Goal: Task Accomplishment & Management: Complete application form

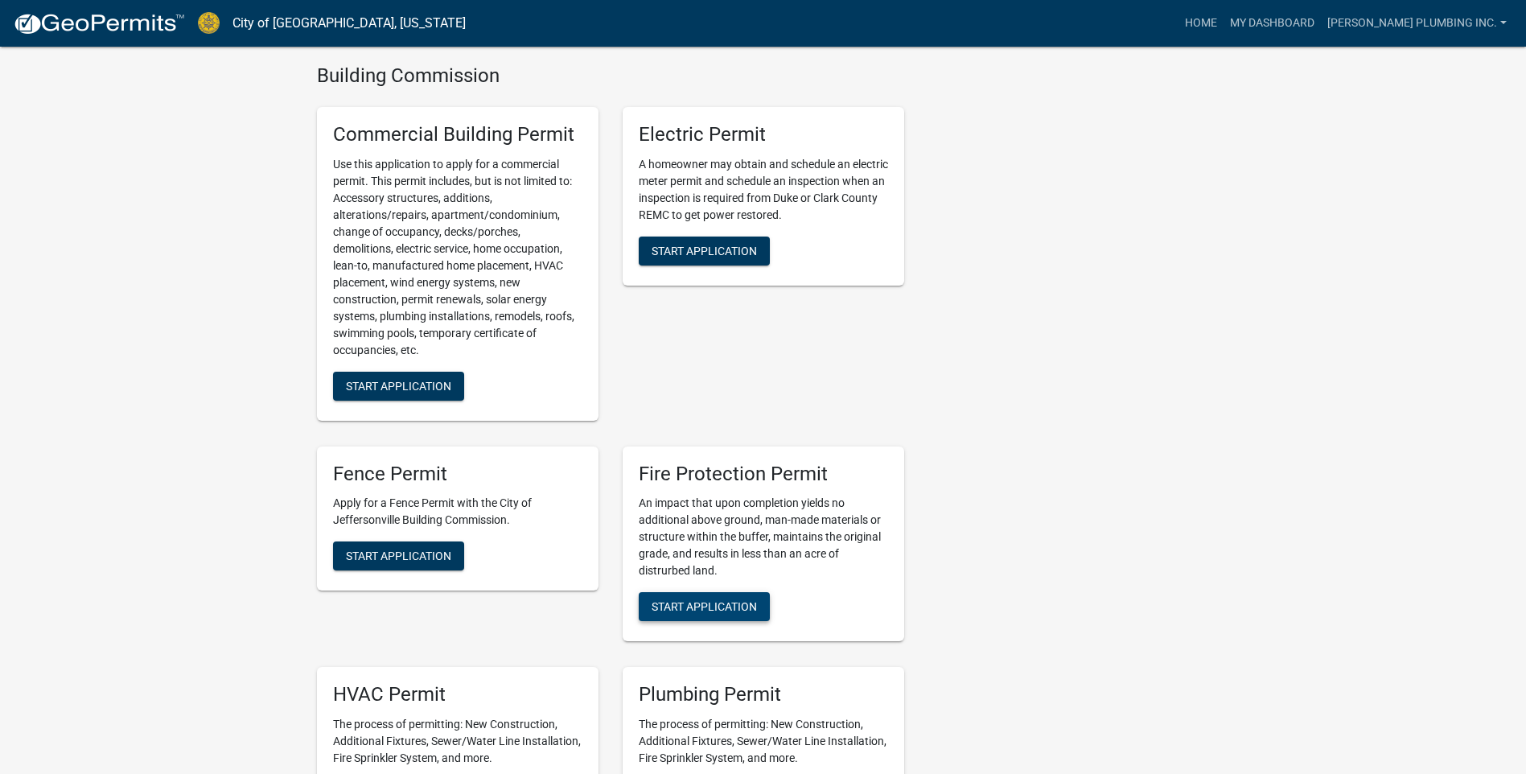
scroll to position [724, 0]
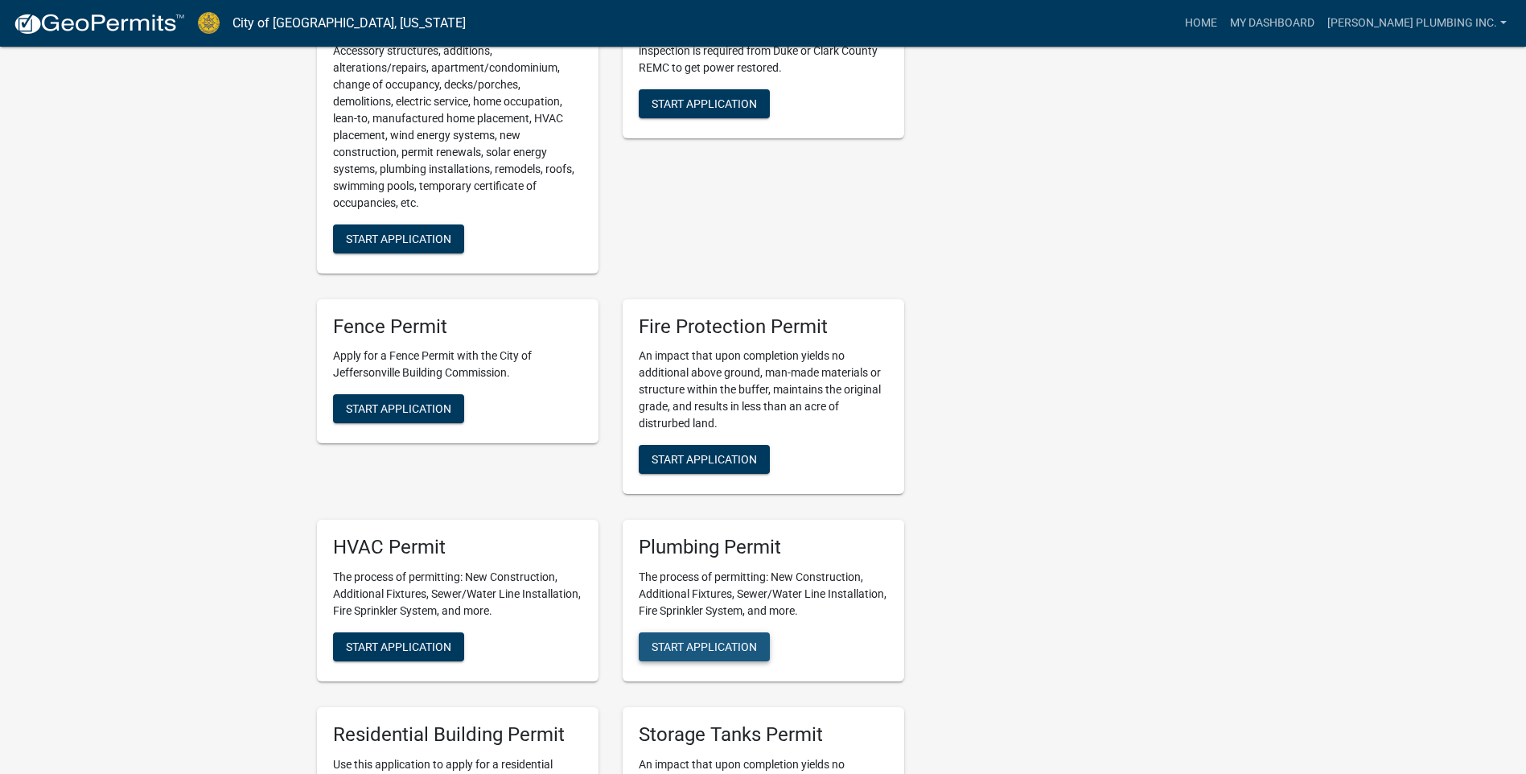
click at [701, 640] on span "Start Application" at bounding box center [704, 646] width 105 height 13
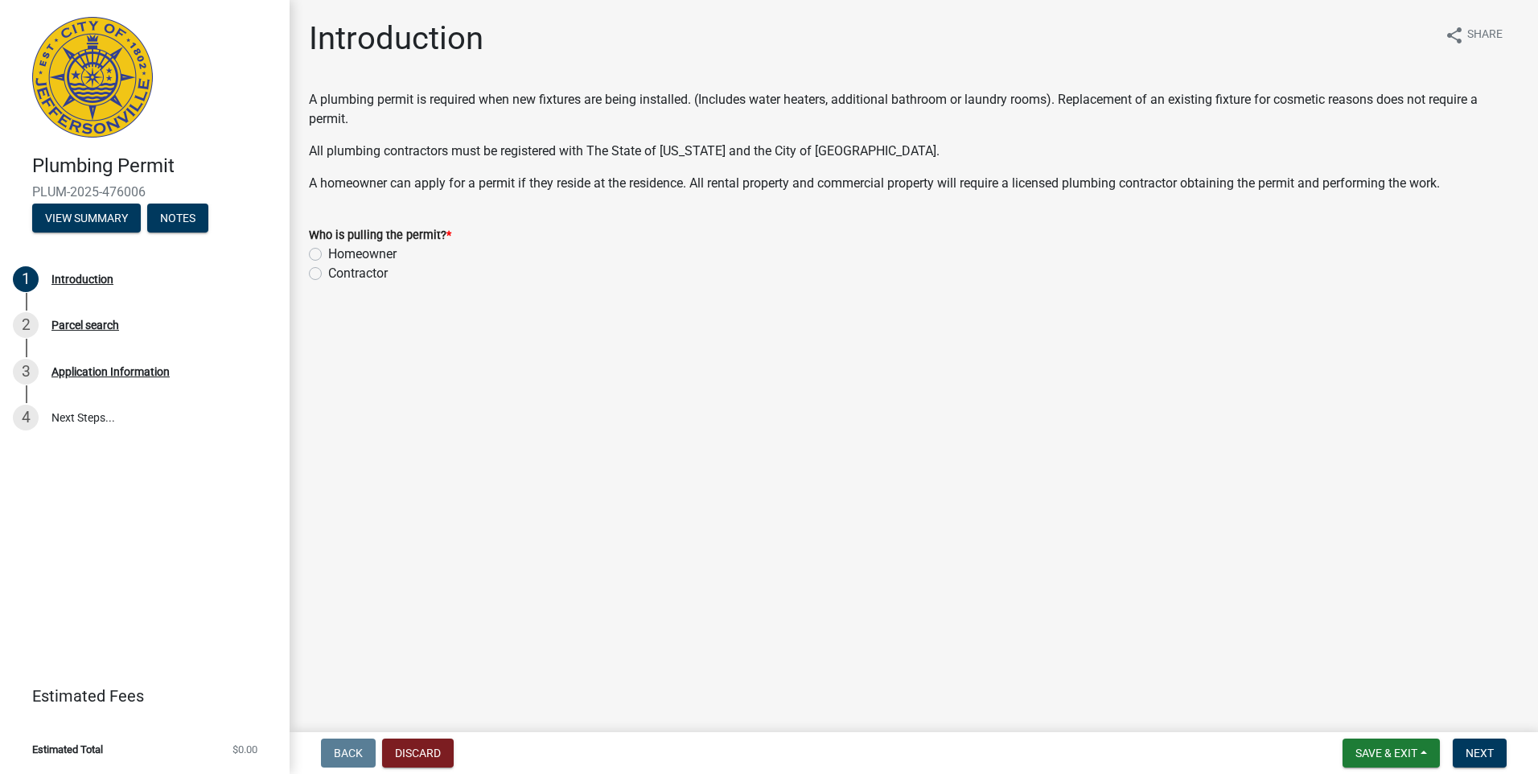
drag, startPoint x: 317, startPoint y: 276, endPoint x: 343, endPoint y: 286, distance: 27.8
click at [328, 276] on label "Contractor" at bounding box center [358, 273] width 60 height 19
click at [328, 274] on input "Contractor" at bounding box center [333, 269] width 10 height 10
radio input "true"
click at [1477, 748] on span "Next" at bounding box center [1480, 752] width 28 height 13
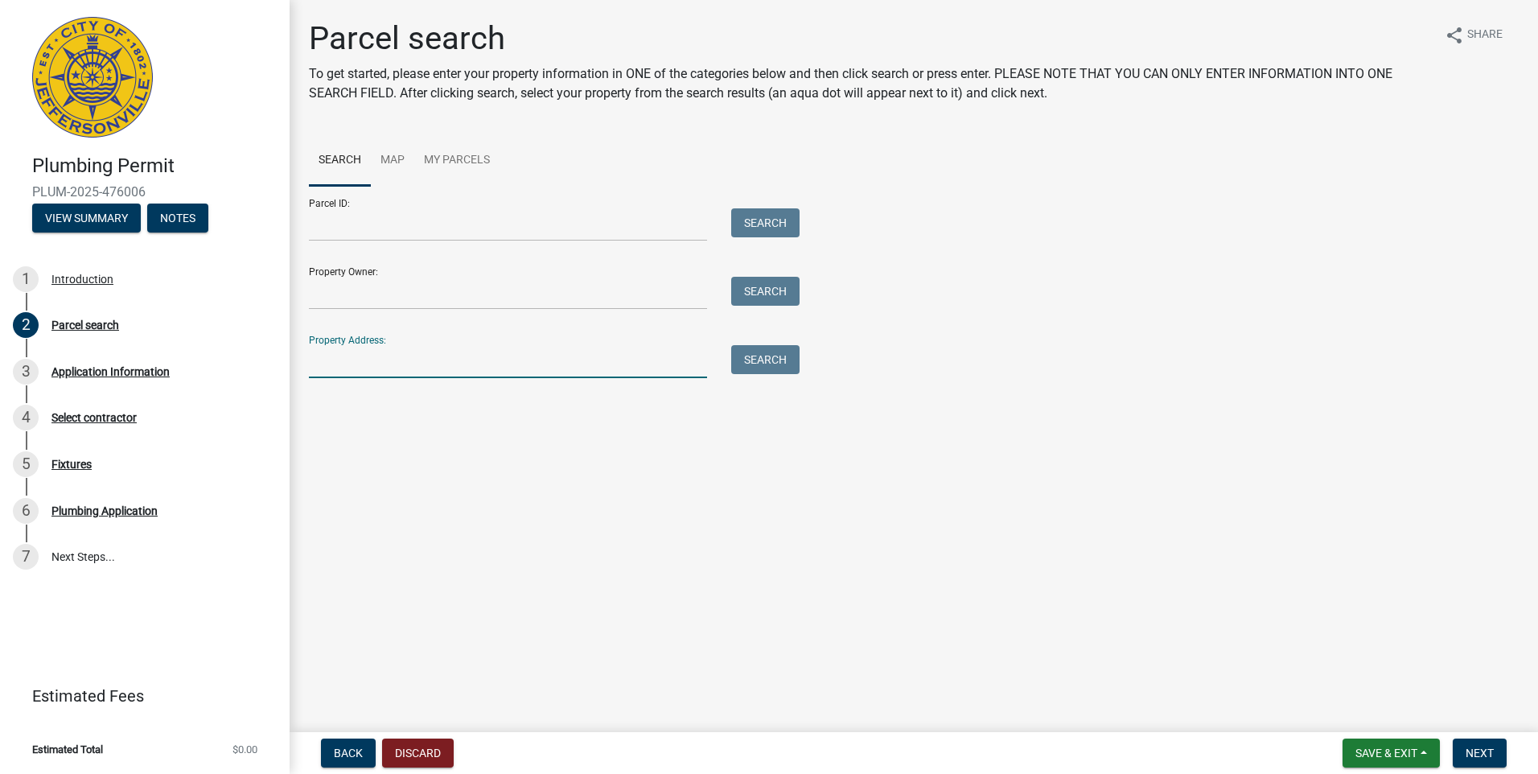
click at [332, 356] on input "Property Address:" at bounding box center [508, 361] width 398 height 33
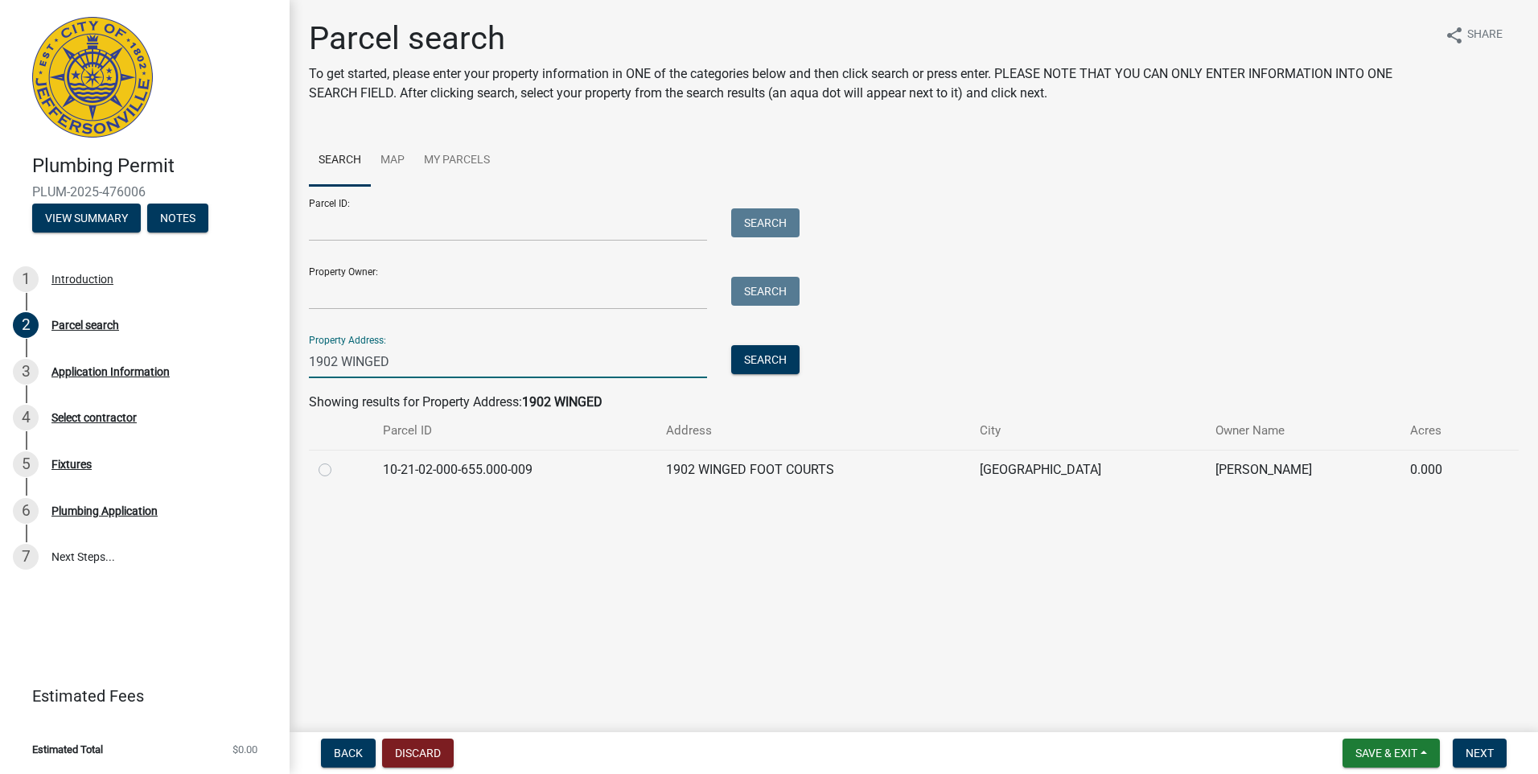
type input "1902 WINGED"
click at [338, 460] on label at bounding box center [338, 460] width 0 height 0
click at [338, 471] on input "radio" at bounding box center [343, 465] width 10 height 10
radio input "true"
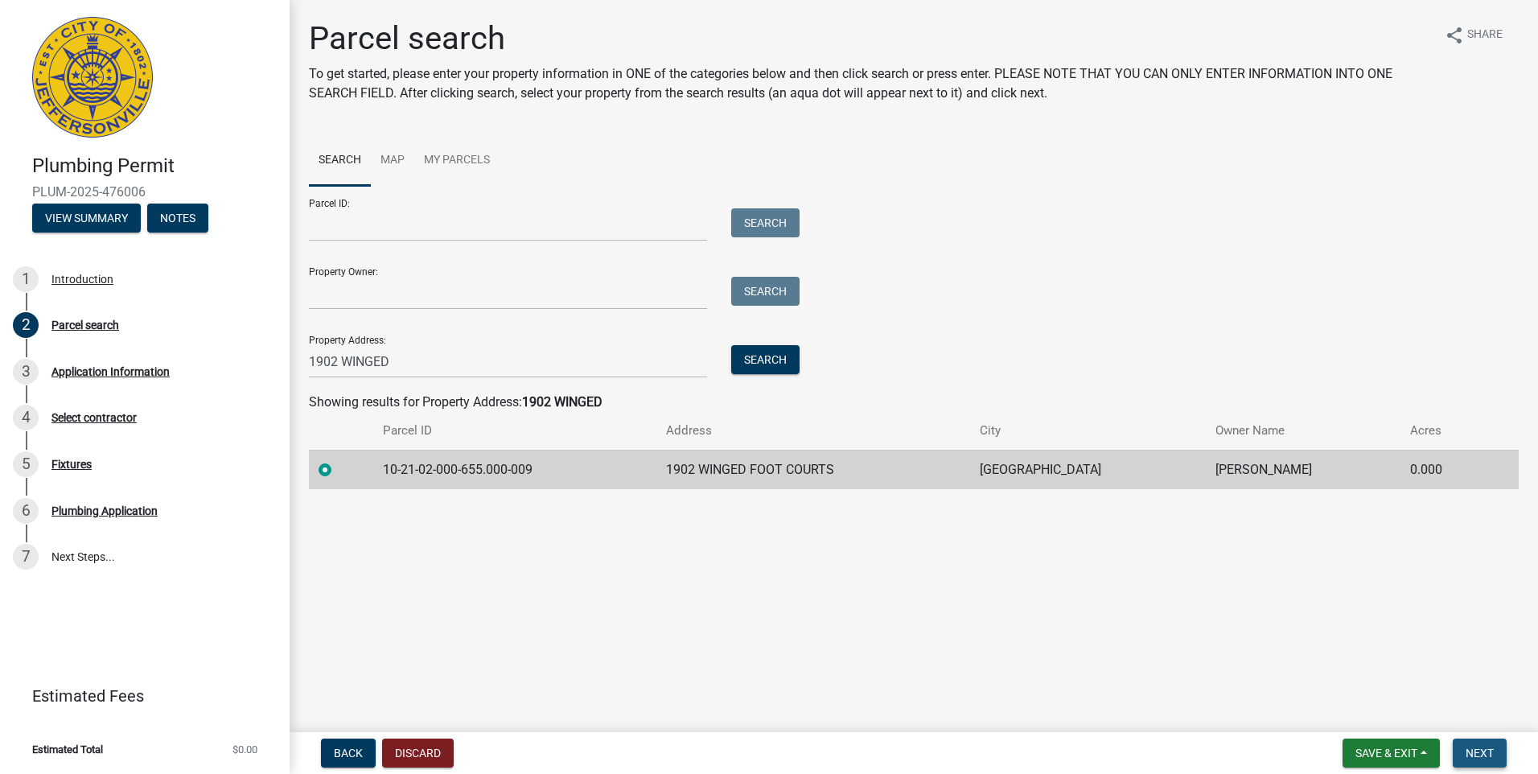
click at [1498, 754] on button "Next" at bounding box center [1480, 752] width 54 height 29
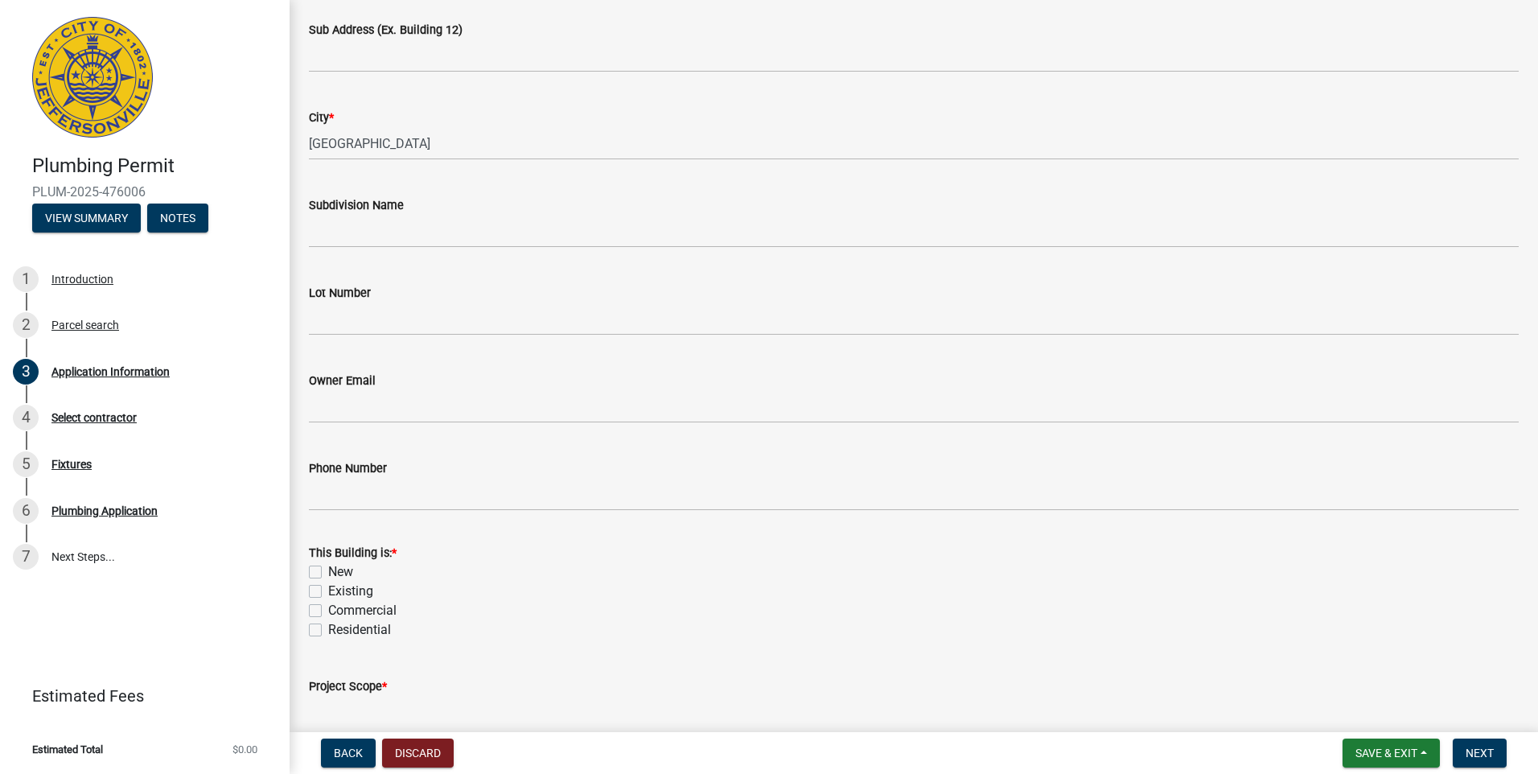
scroll to position [402, 0]
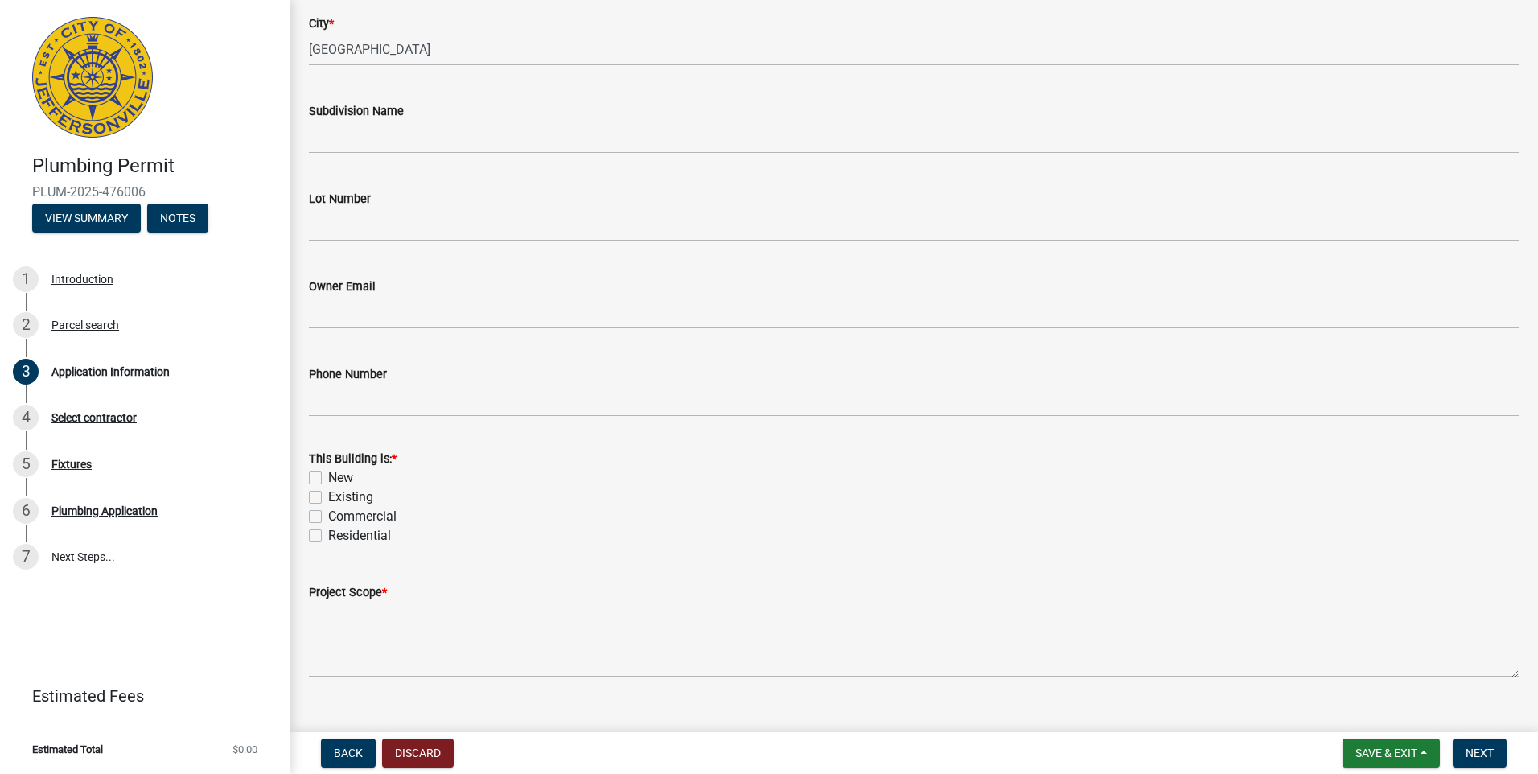
click at [328, 498] on label "Existing" at bounding box center [350, 496] width 45 height 19
click at [328, 498] on input "Existing" at bounding box center [333, 492] width 10 height 10
checkbox input "true"
checkbox input "false"
checkbox input "true"
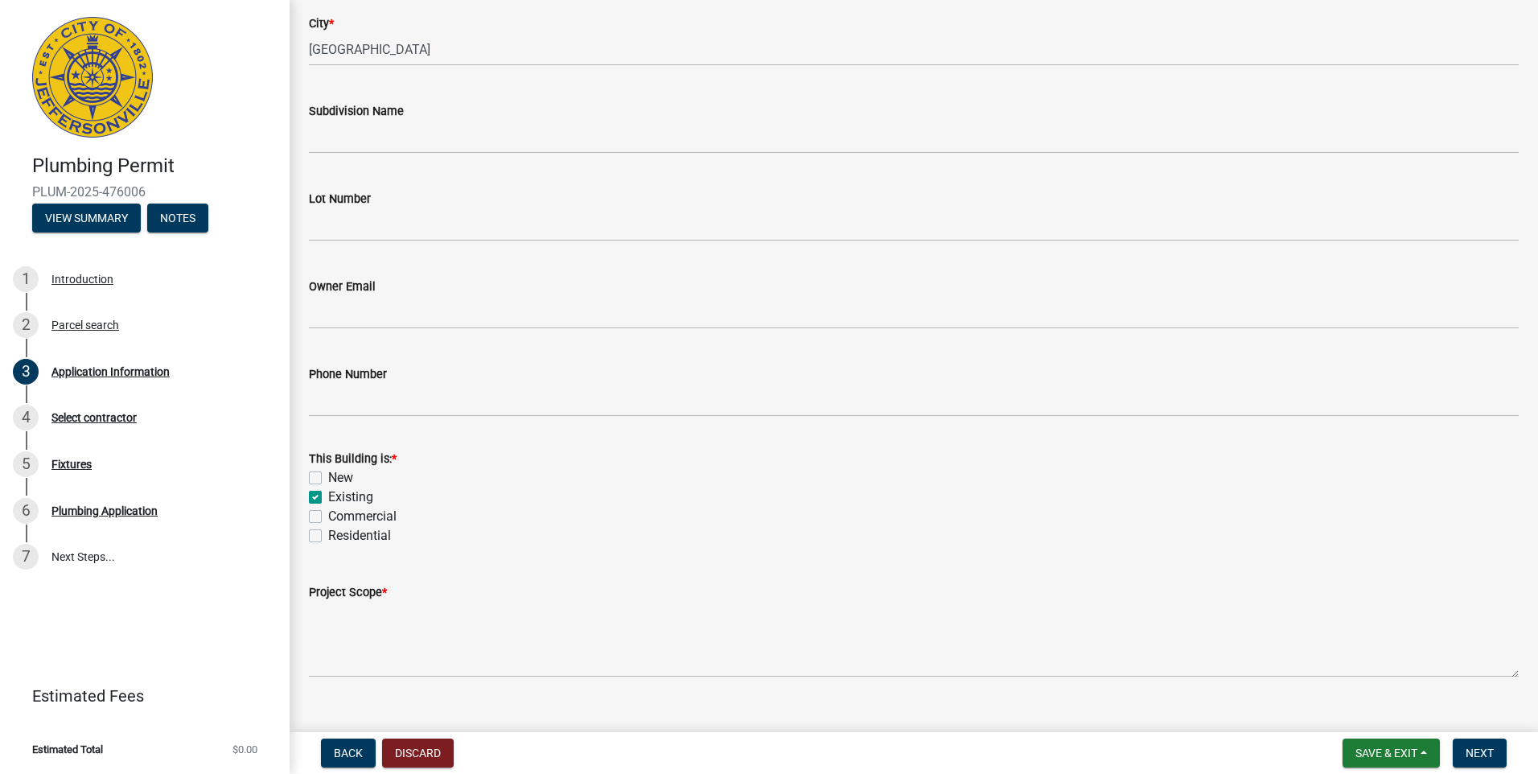
checkbox input "false"
drag, startPoint x: 317, startPoint y: 535, endPoint x: 331, endPoint y: 550, distance: 21.1
click at [328, 536] on label "Residential" at bounding box center [359, 535] width 63 height 19
click at [328, 536] on input "Residential" at bounding box center [333, 531] width 10 height 10
checkbox input "true"
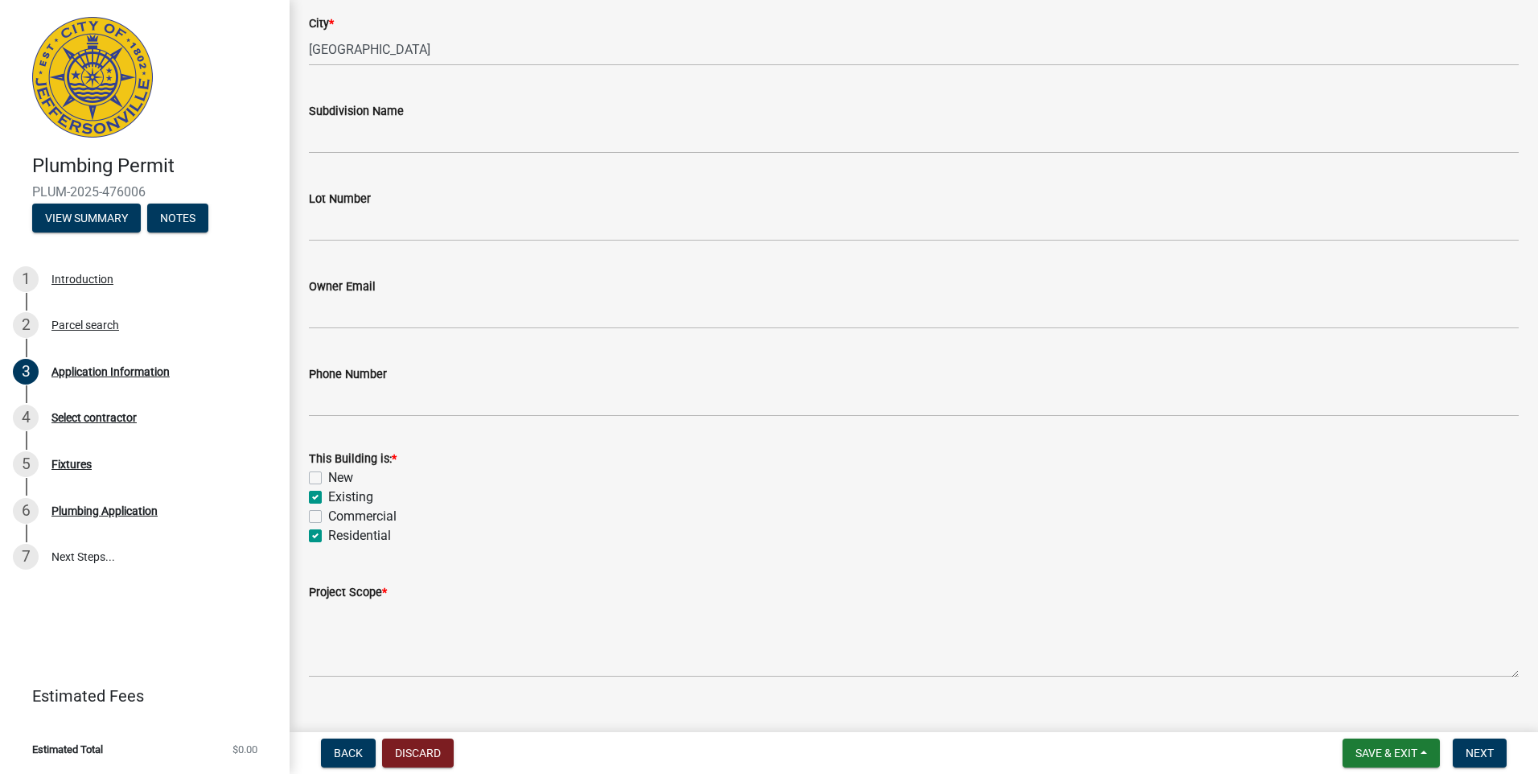
checkbox input "false"
checkbox input "true"
checkbox input "false"
checkbox input "true"
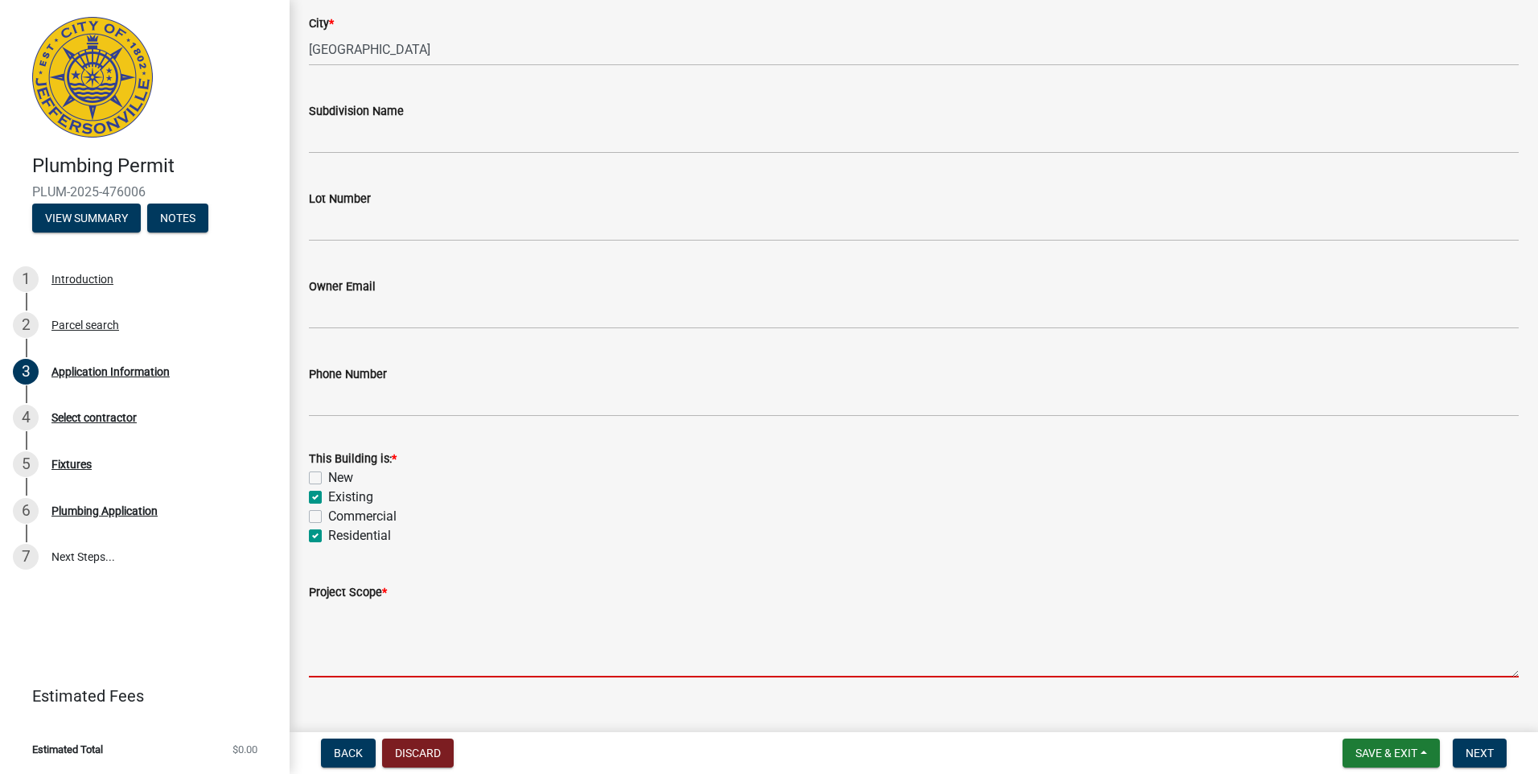
click at [354, 663] on textarea "Project Scope *" at bounding box center [914, 640] width 1210 height 76
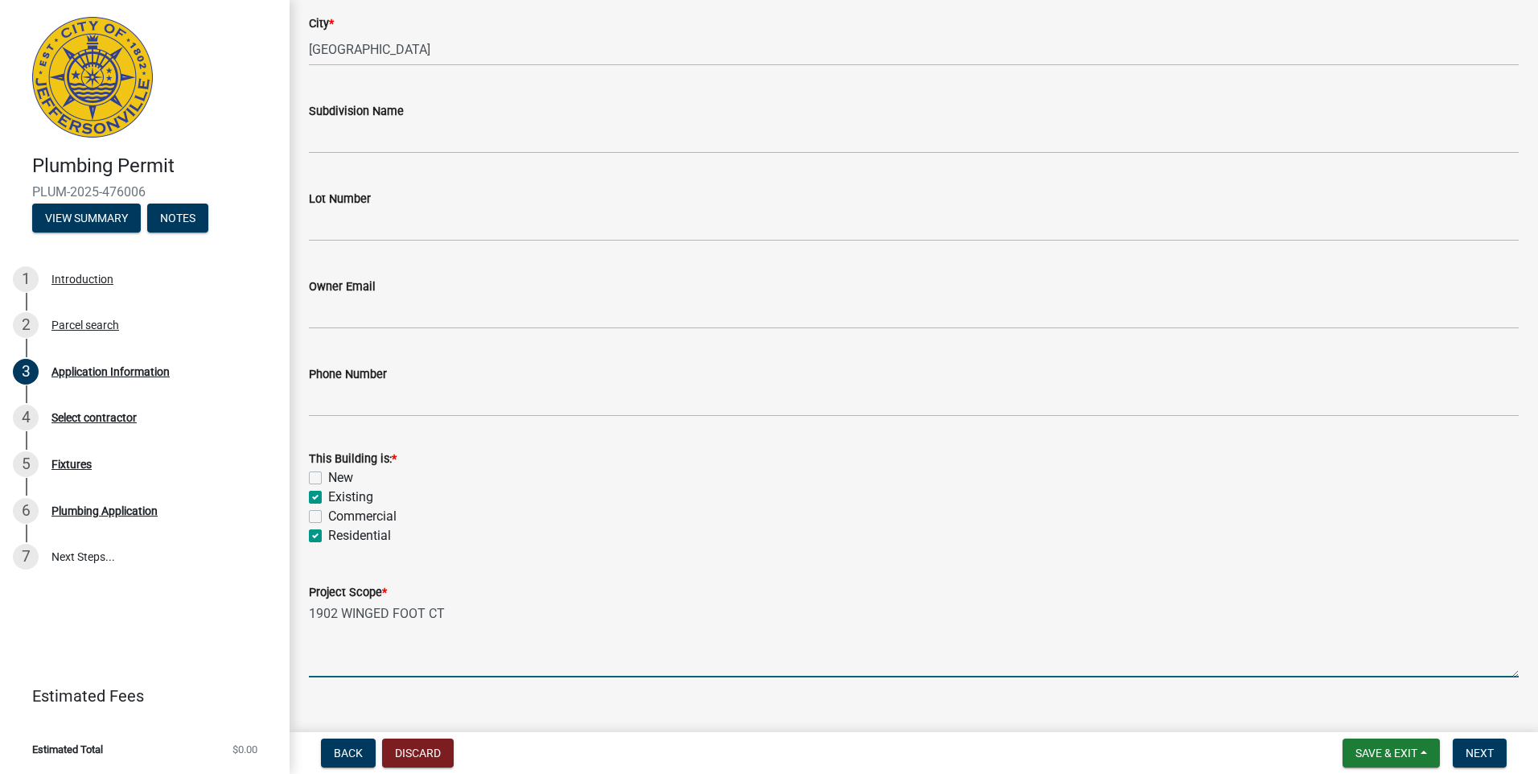
drag, startPoint x: 447, startPoint y: 615, endPoint x: 270, endPoint y: 615, distance: 177.0
click at [270, 615] on div "Plumbing Permit PLUM-2025-476006 View Summary Notes 1 Introduction 2 Parcel sea…" at bounding box center [769, 387] width 1538 height 774
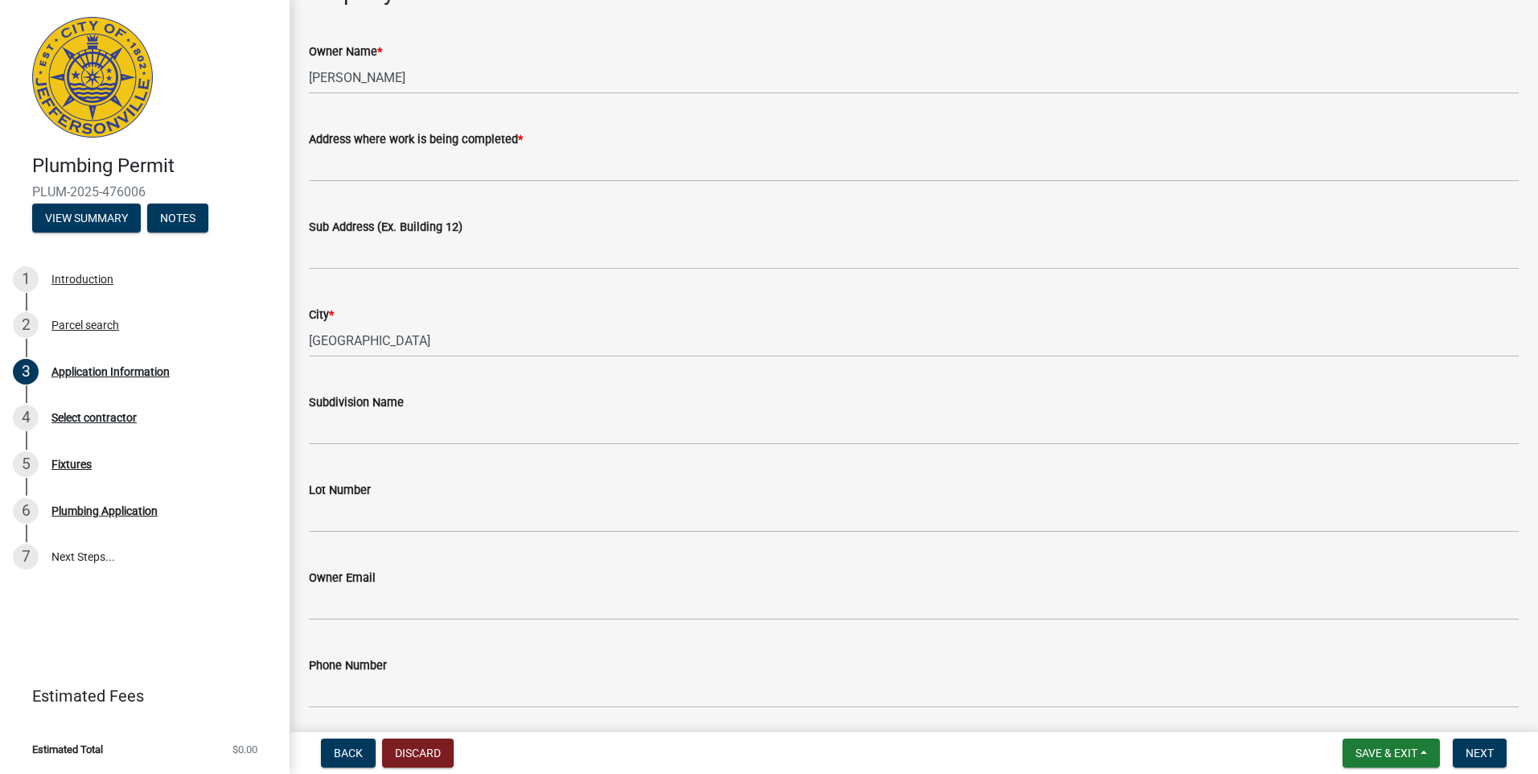
scroll to position [80, 0]
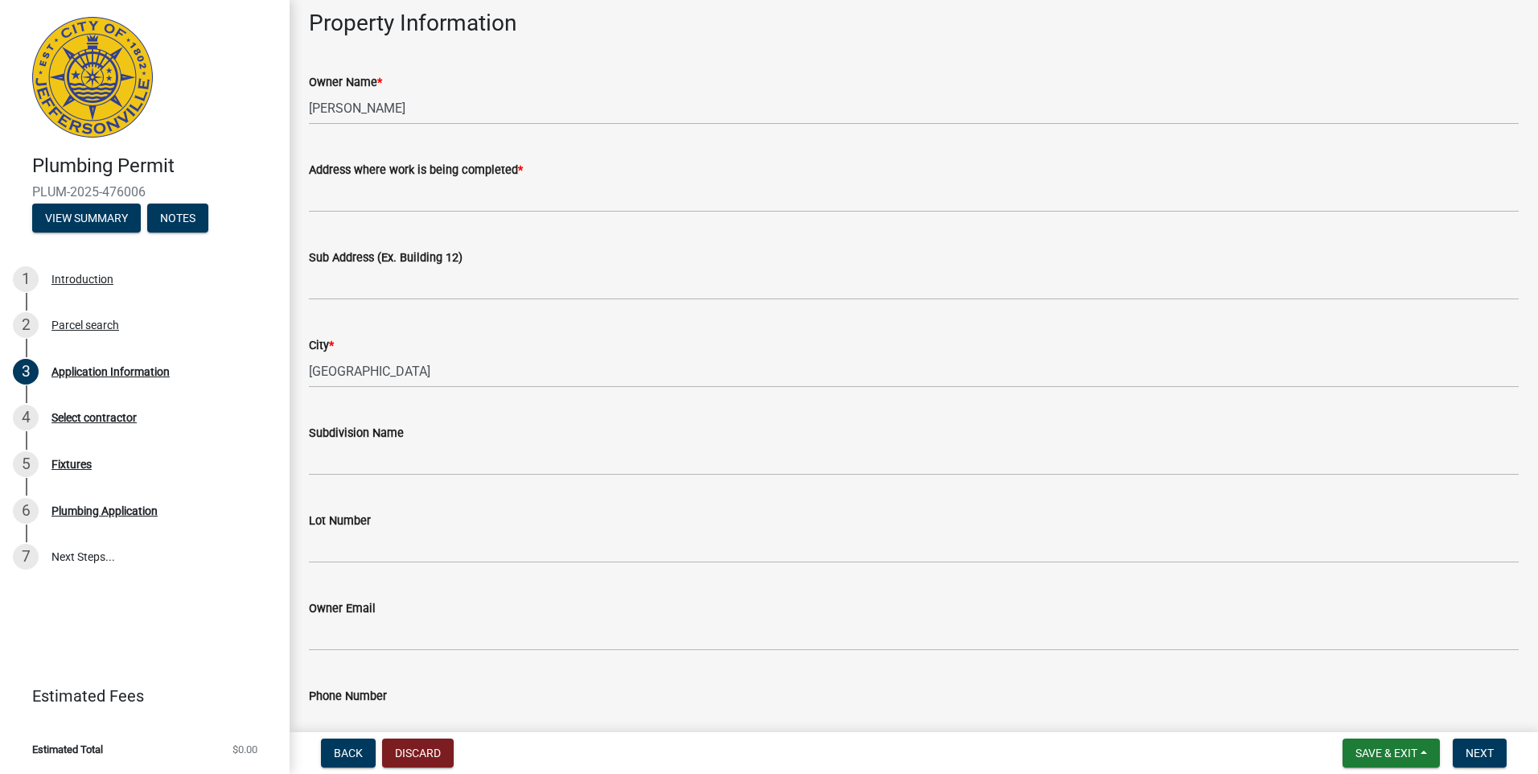
type textarea "1902 WINGED FOOT CT"
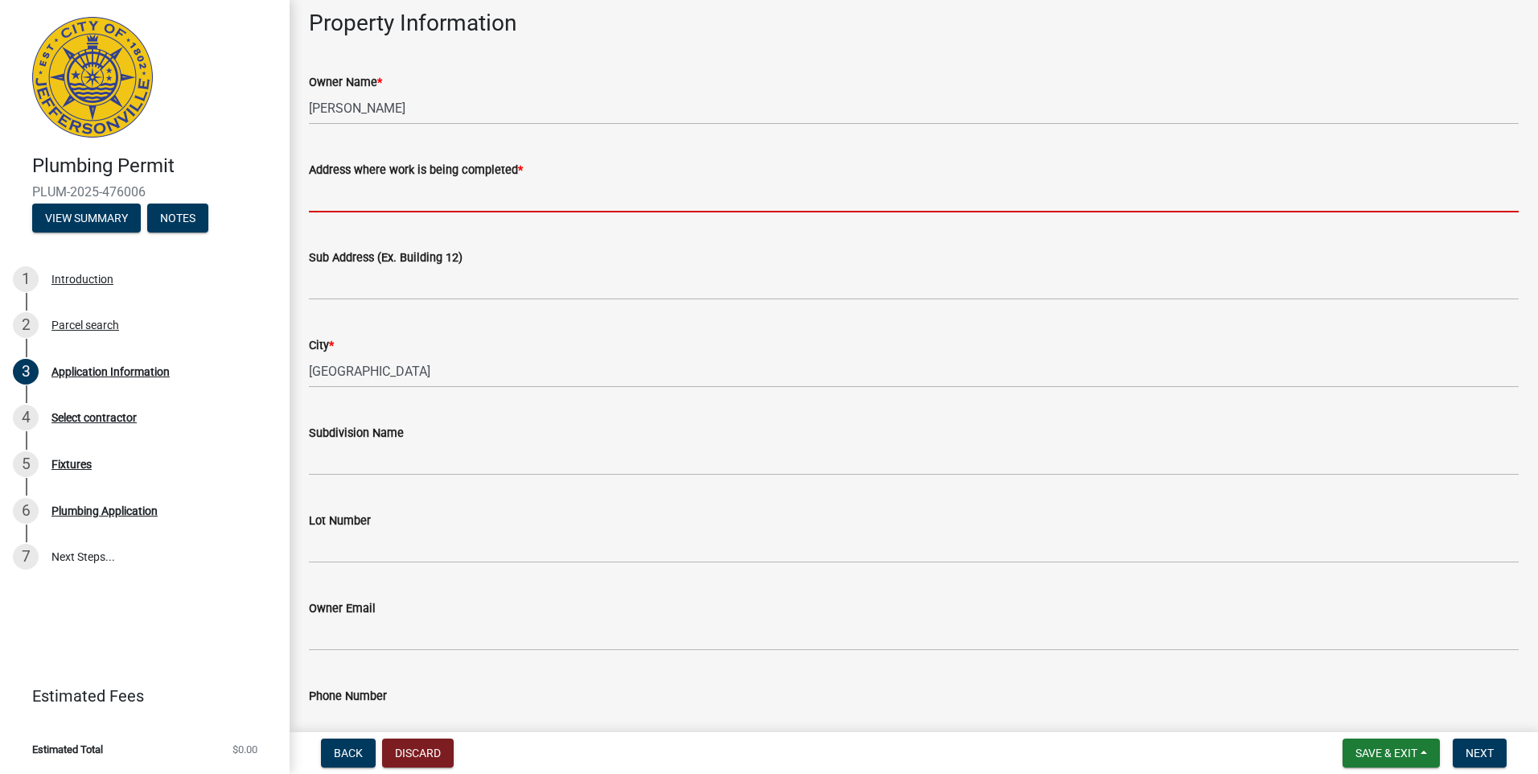
click at [328, 192] on input "Address where work is being completed *" at bounding box center [914, 195] width 1210 height 33
paste input "1902 WINGED FOOT CT"
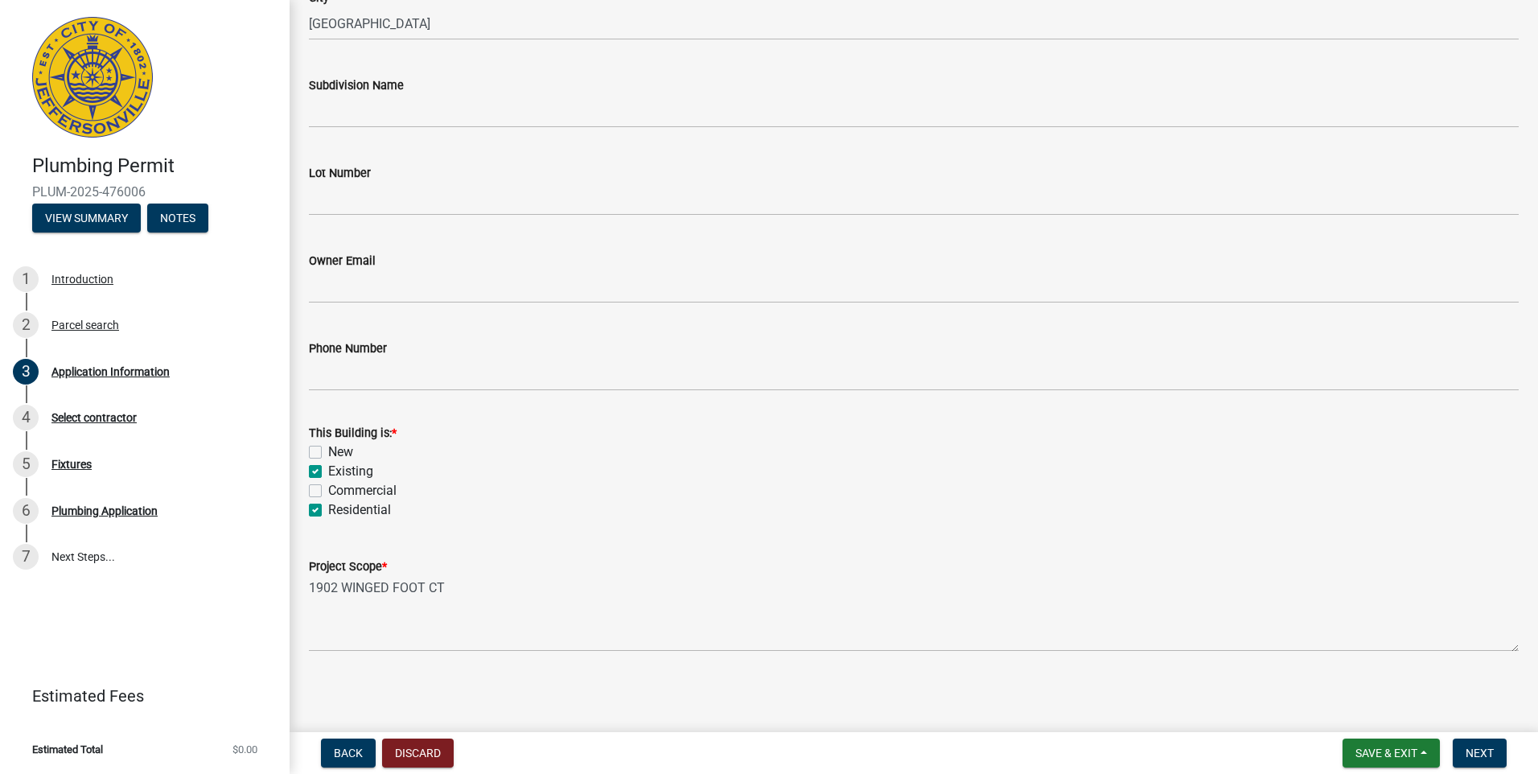
scroll to position [430, 0]
type input "1902 WINGED FOOT CT"
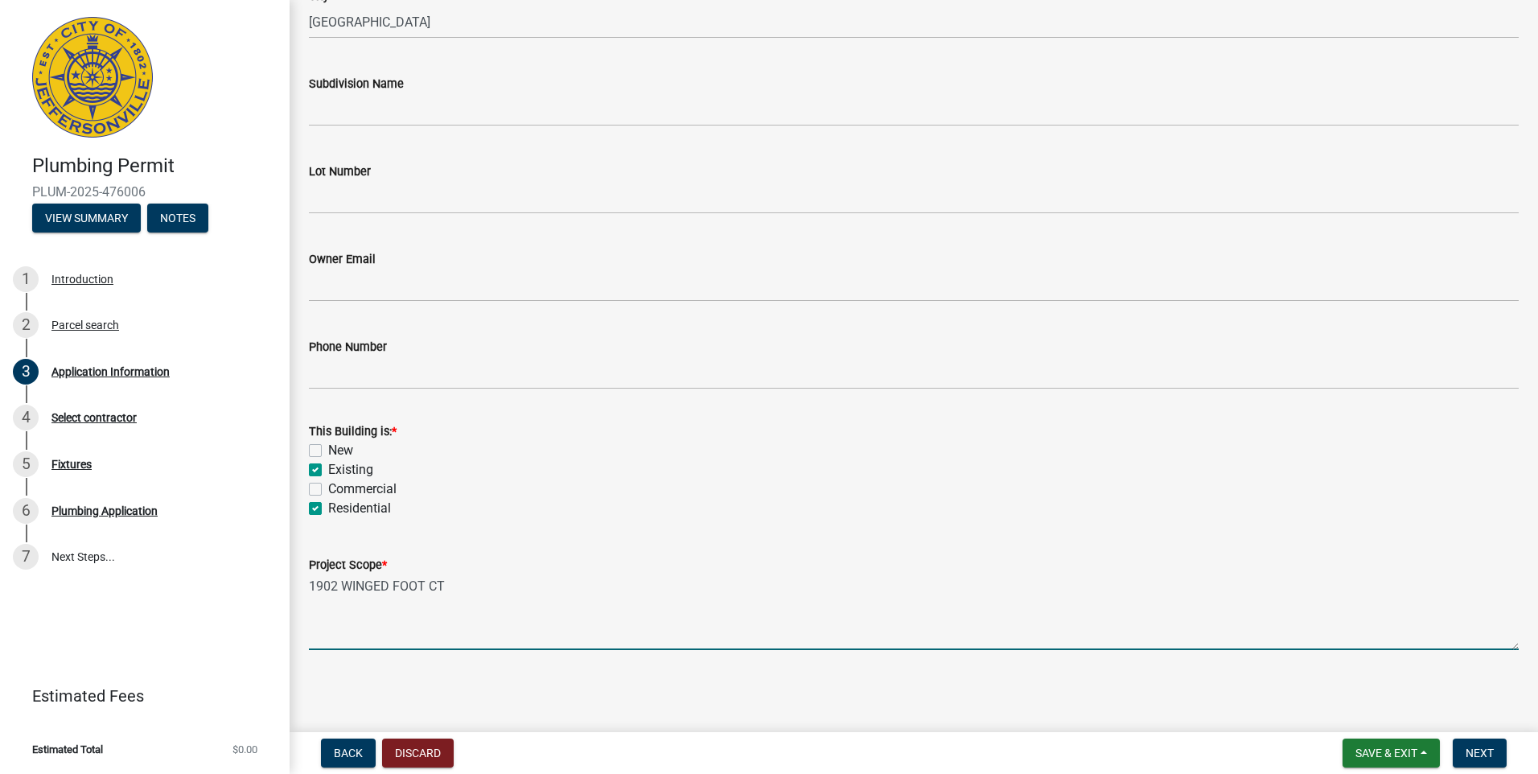
drag, startPoint x: 409, startPoint y: 587, endPoint x: 275, endPoint y: 586, distance: 134.3
click at [275, 586] on div "Plumbing Permit PLUM-2025-476006 View Summary Notes 1 Introduction 2 Parcel sea…" at bounding box center [769, 387] width 1538 height 774
type textarea "REPLACE WATER HEATER"
click at [1476, 746] on span "Next" at bounding box center [1480, 752] width 28 height 13
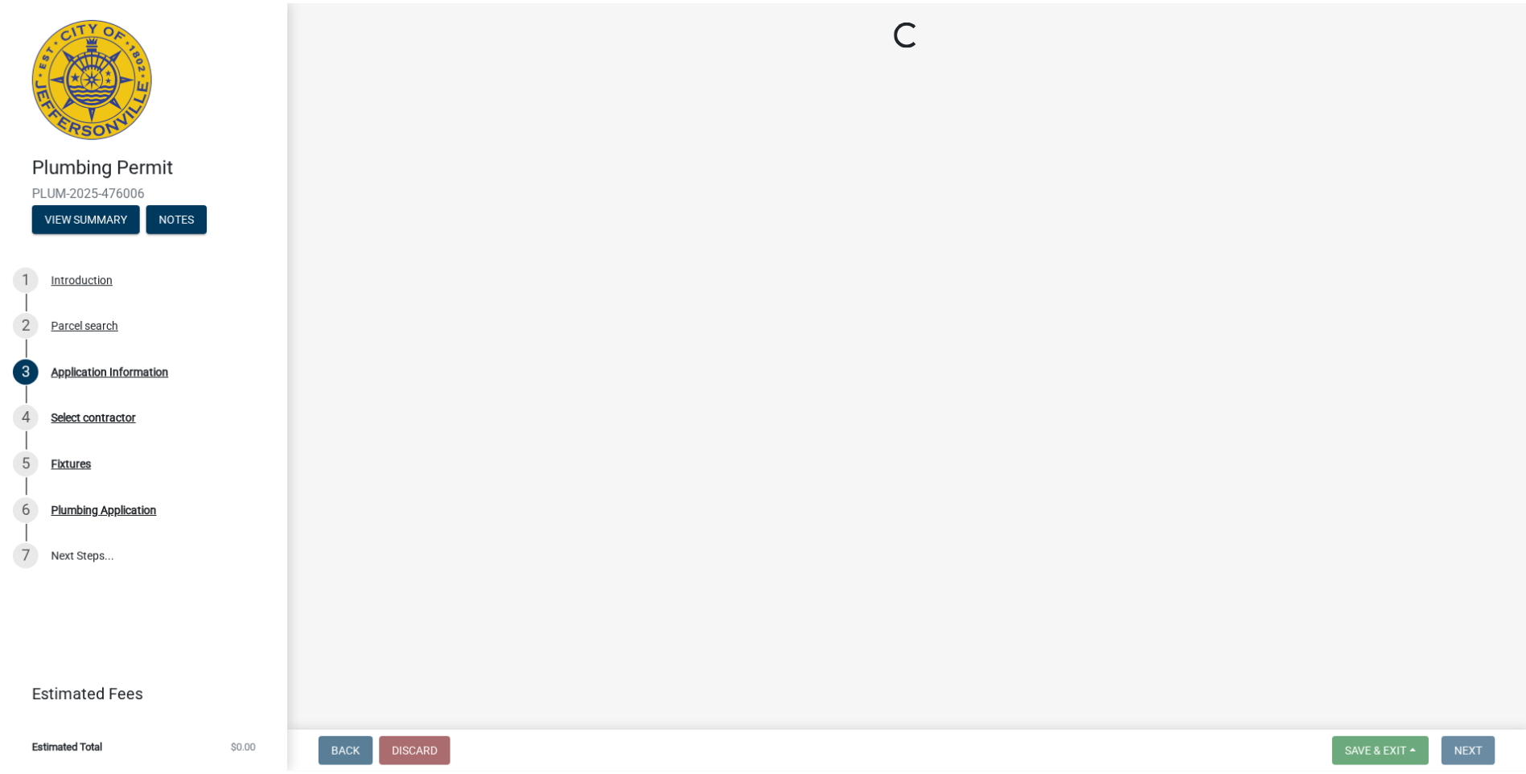
scroll to position [0, 0]
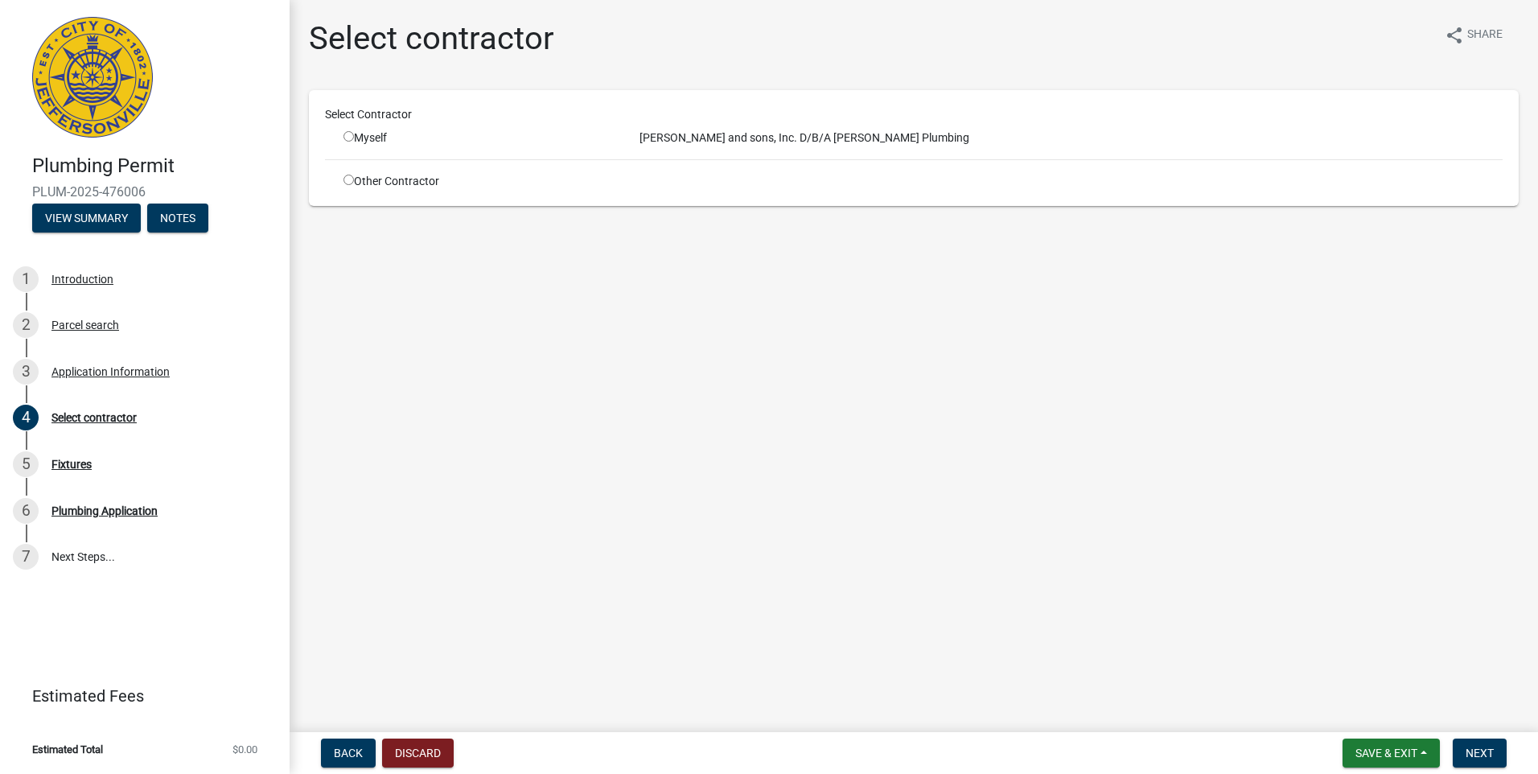
drag, startPoint x: 349, startPoint y: 135, endPoint x: 644, endPoint y: 247, distance: 314.9
click at [351, 135] on input "radio" at bounding box center [348, 136] width 10 height 10
radio input "true"
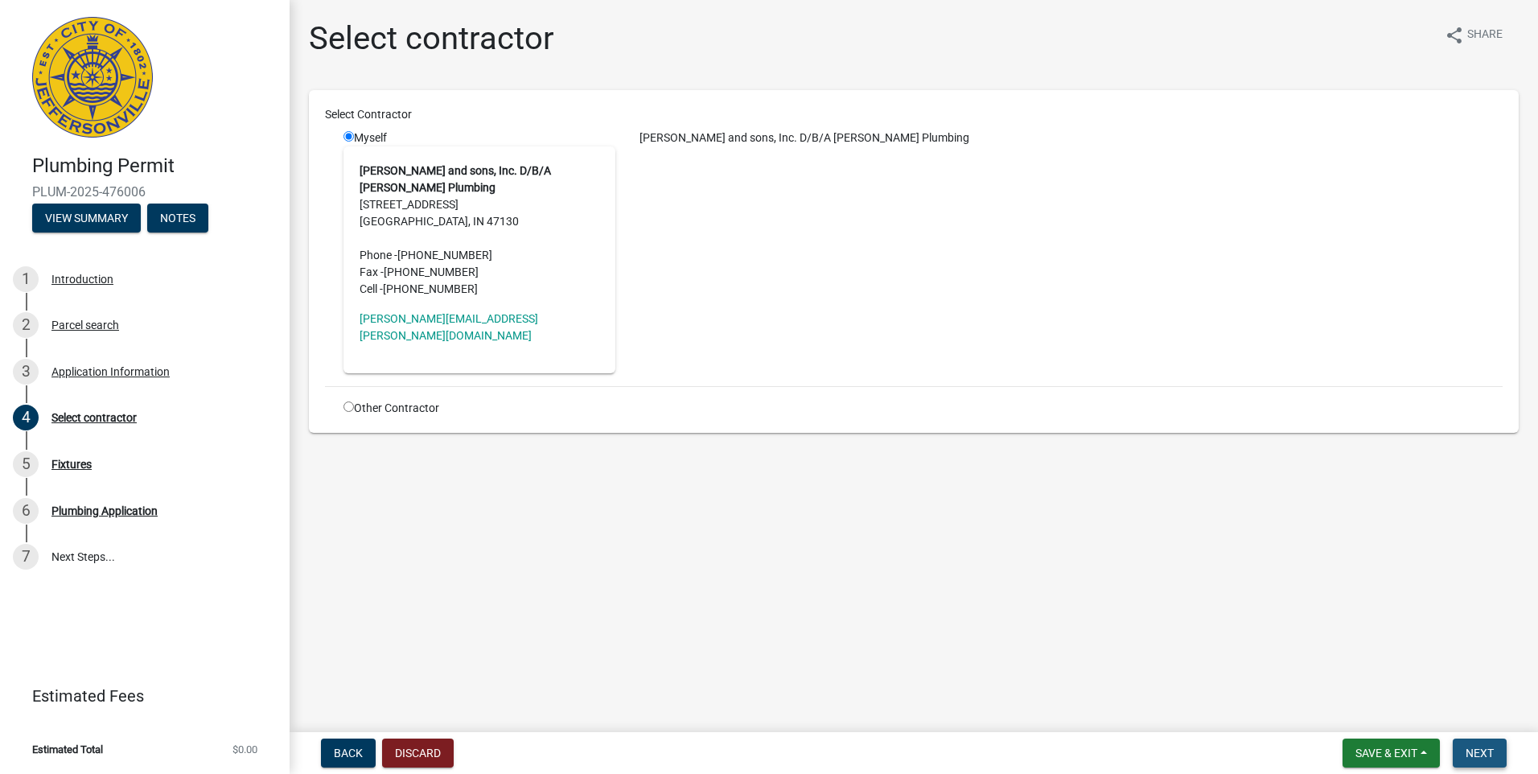
click at [1478, 748] on span "Next" at bounding box center [1480, 752] width 28 height 13
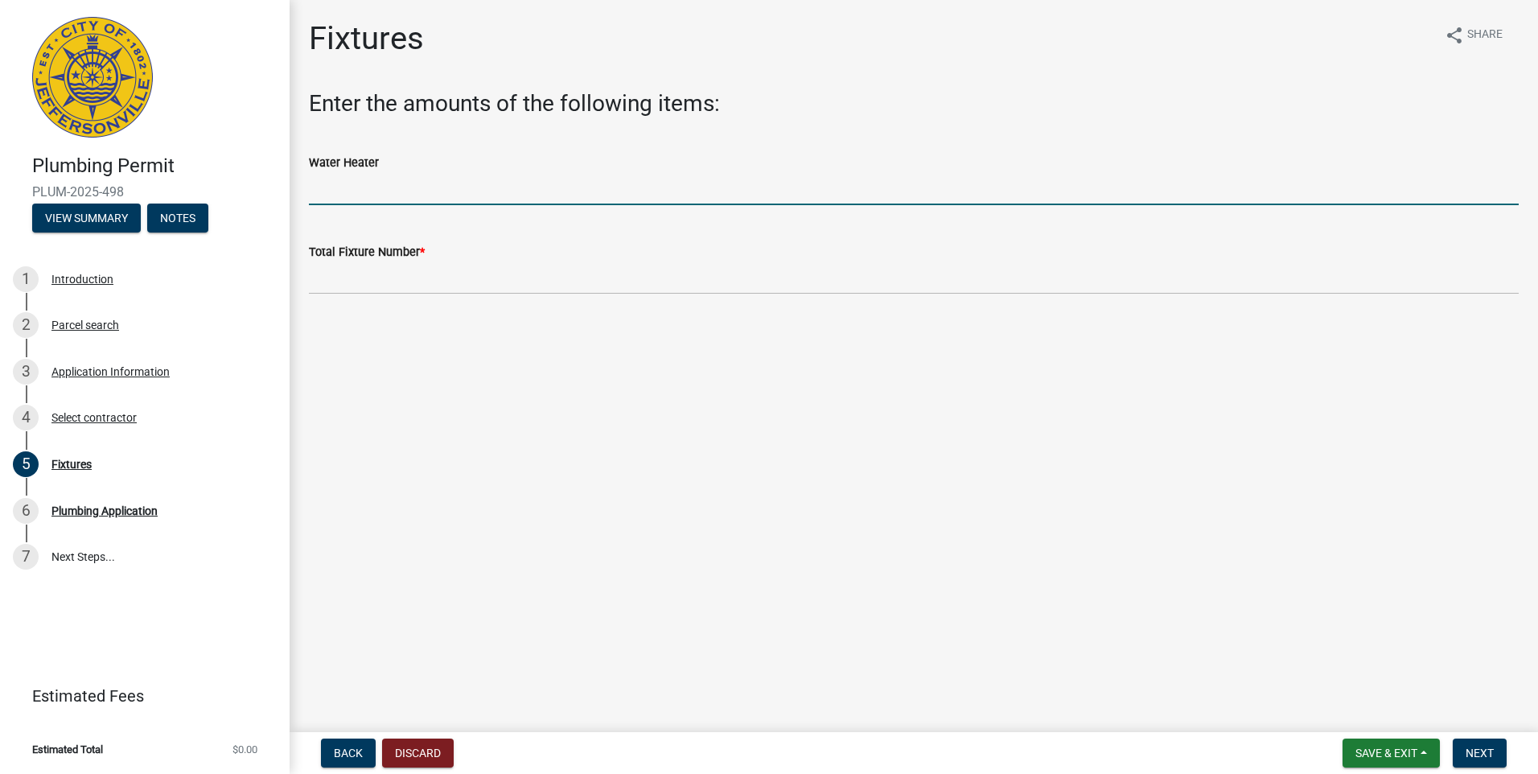
click at [372, 192] on input "text" at bounding box center [914, 188] width 1210 height 33
type input "1"
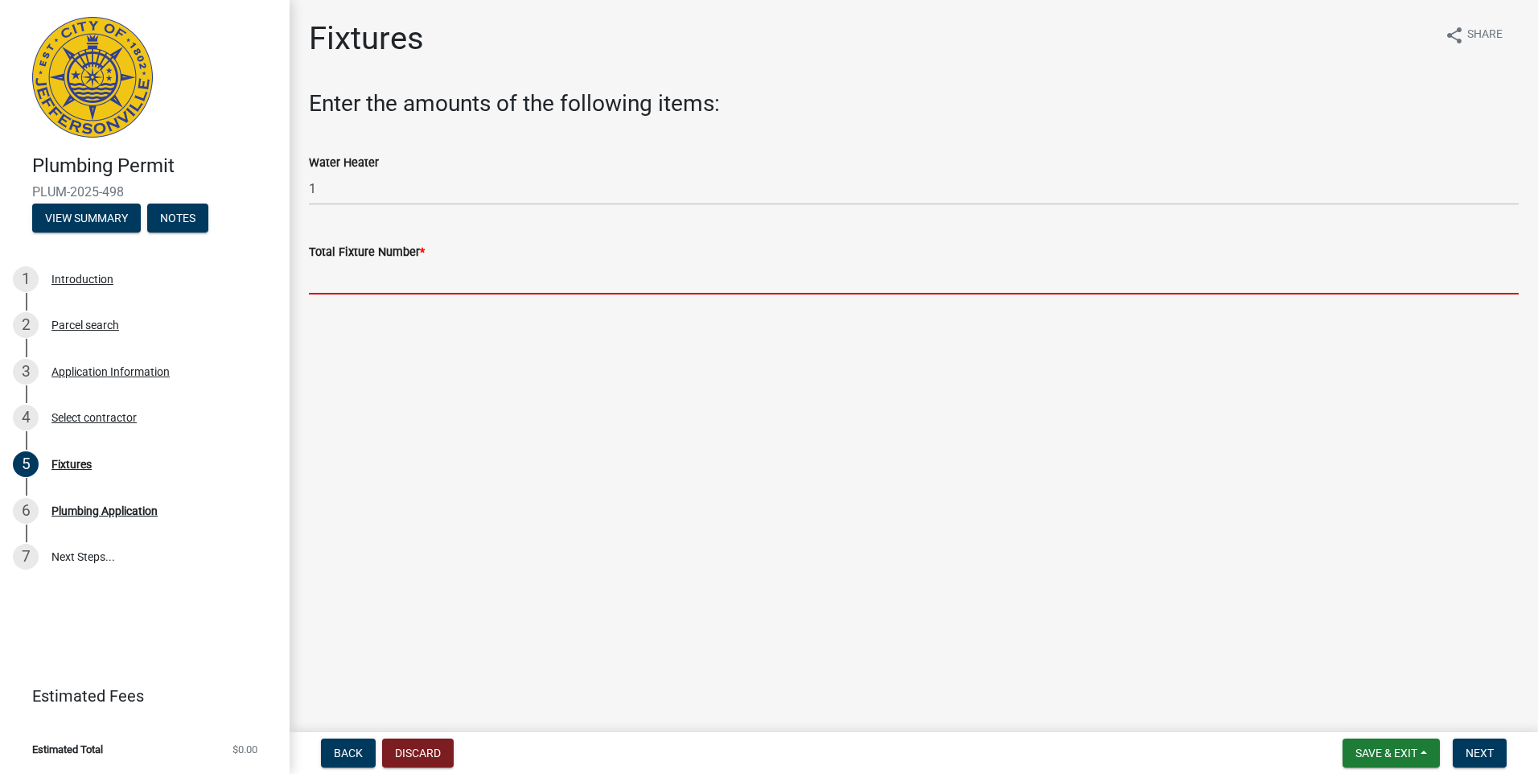
click at [343, 277] on input "text" at bounding box center [914, 277] width 1210 height 33
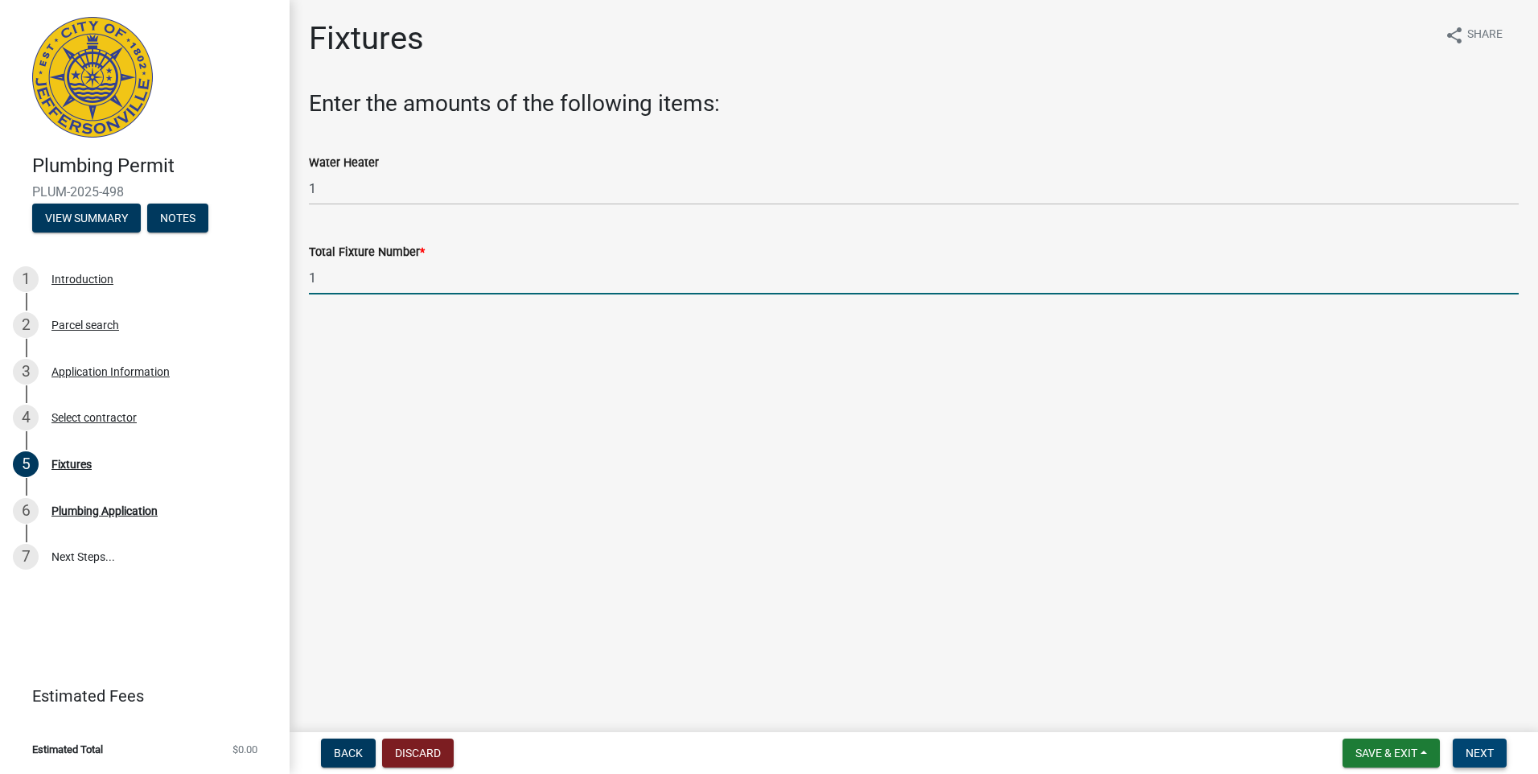
type input "1"
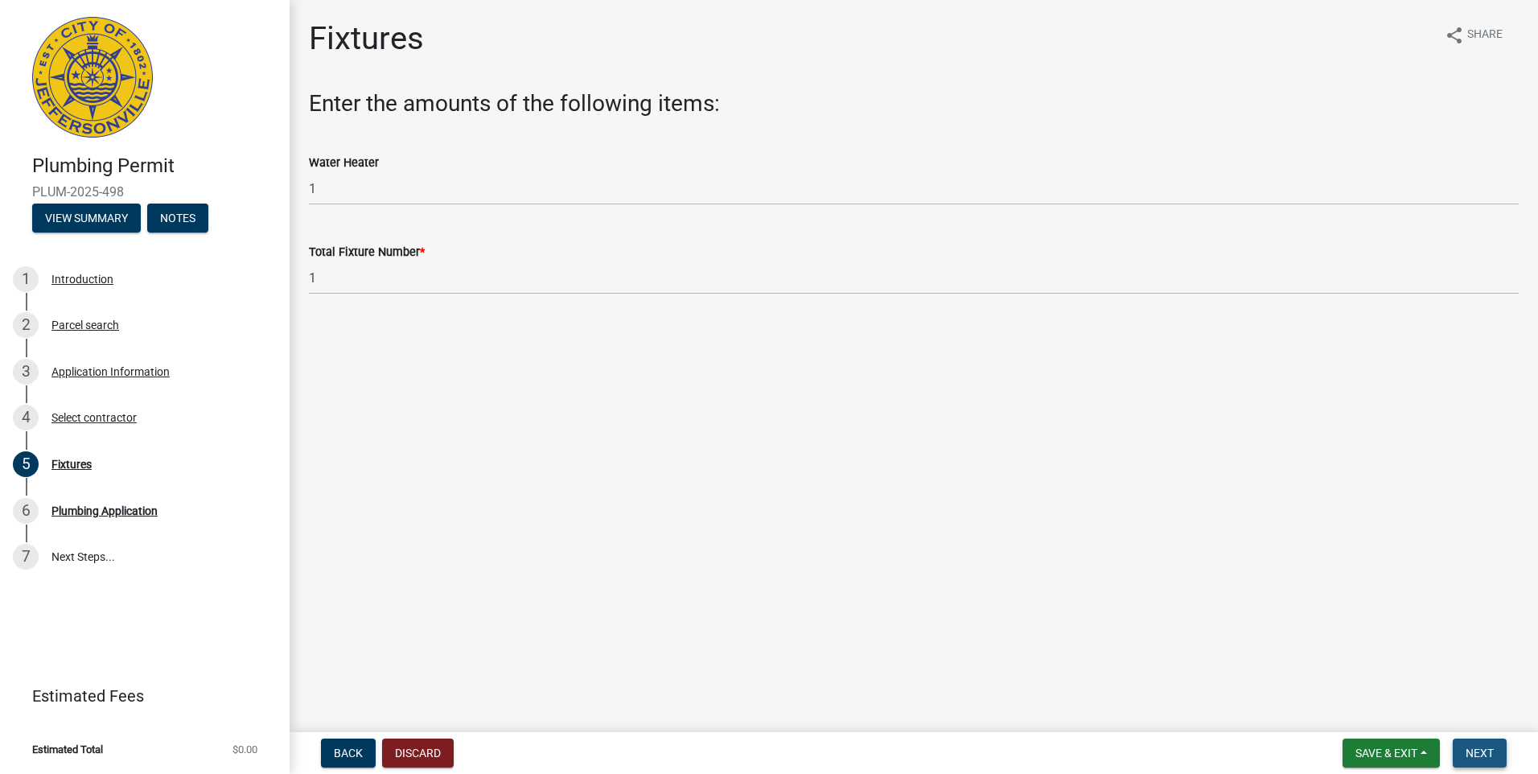
click at [1493, 753] on span "Next" at bounding box center [1480, 752] width 28 height 13
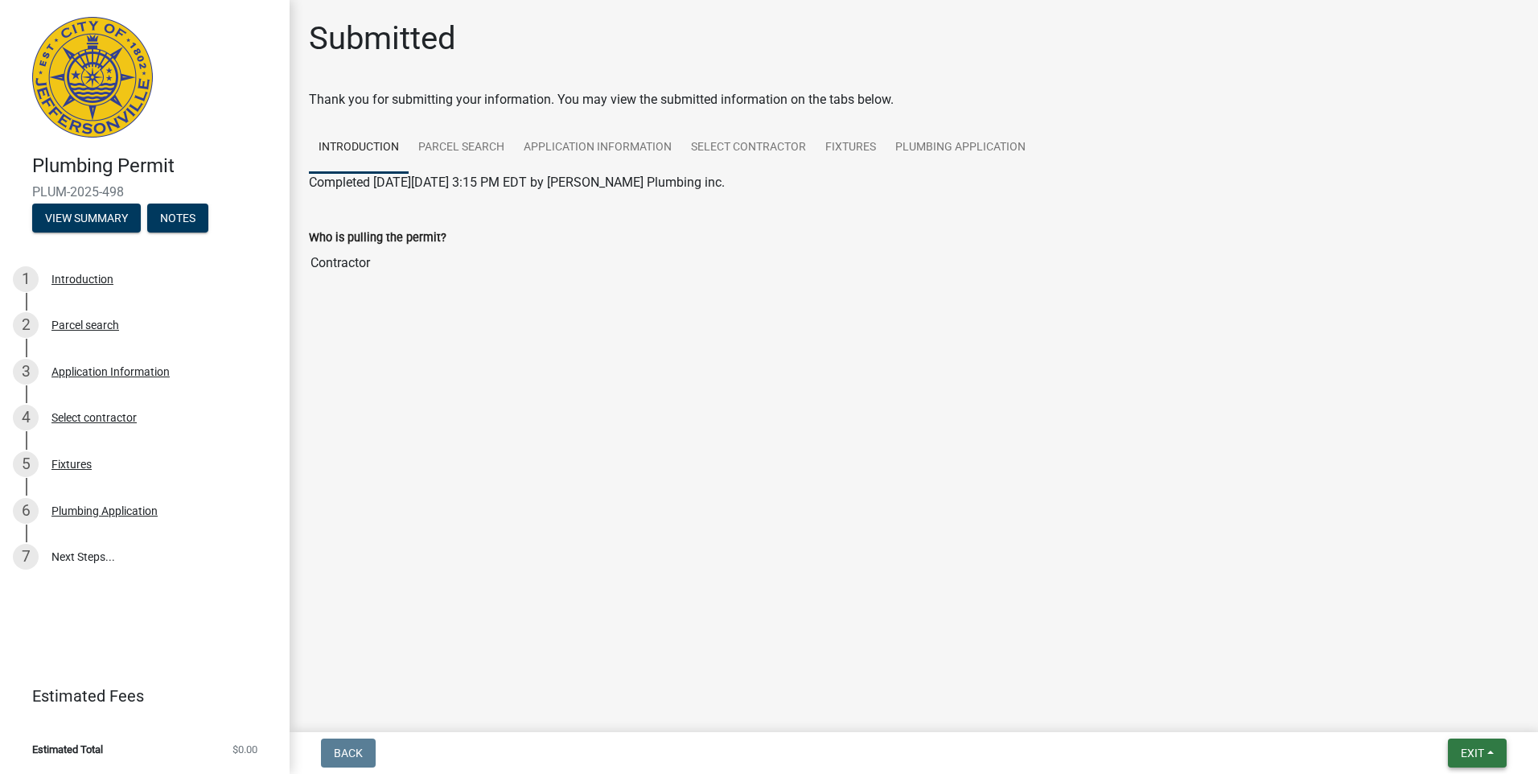
click at [1482, 755] on span "Exit" at bounding box center [1472, 752] width 23 height 13
click at [1446, 722] on button "Save & Exit" at bounding box center [1442, 711] width 129 height 39
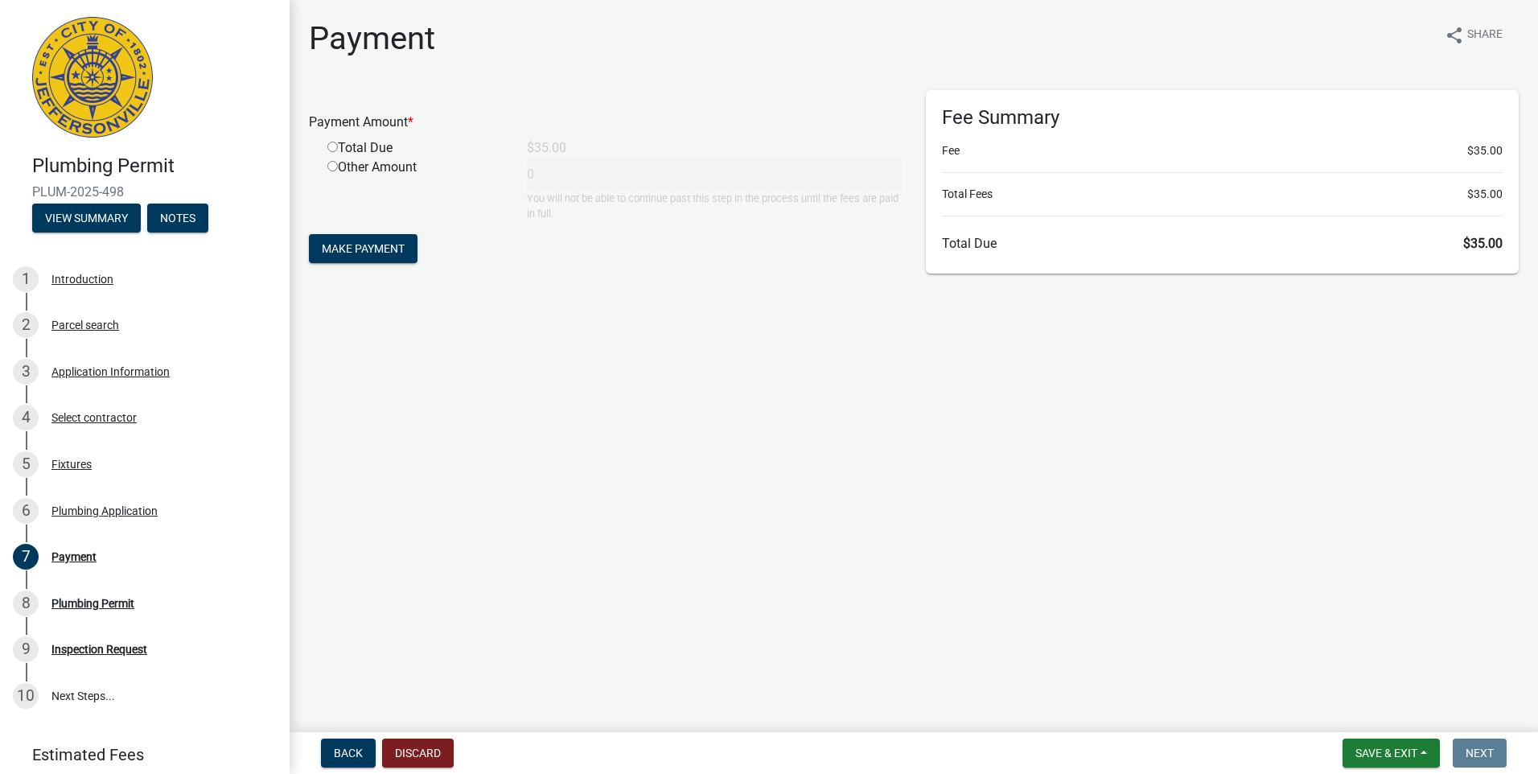
click at [331, 149] on input "radio" at bounding box center [332, 147] width 10 height 10
radio input "true"
type input "35"
click at [343, 248] on span "Make Payment" at bounding box center [363, 248] width 83 height 13
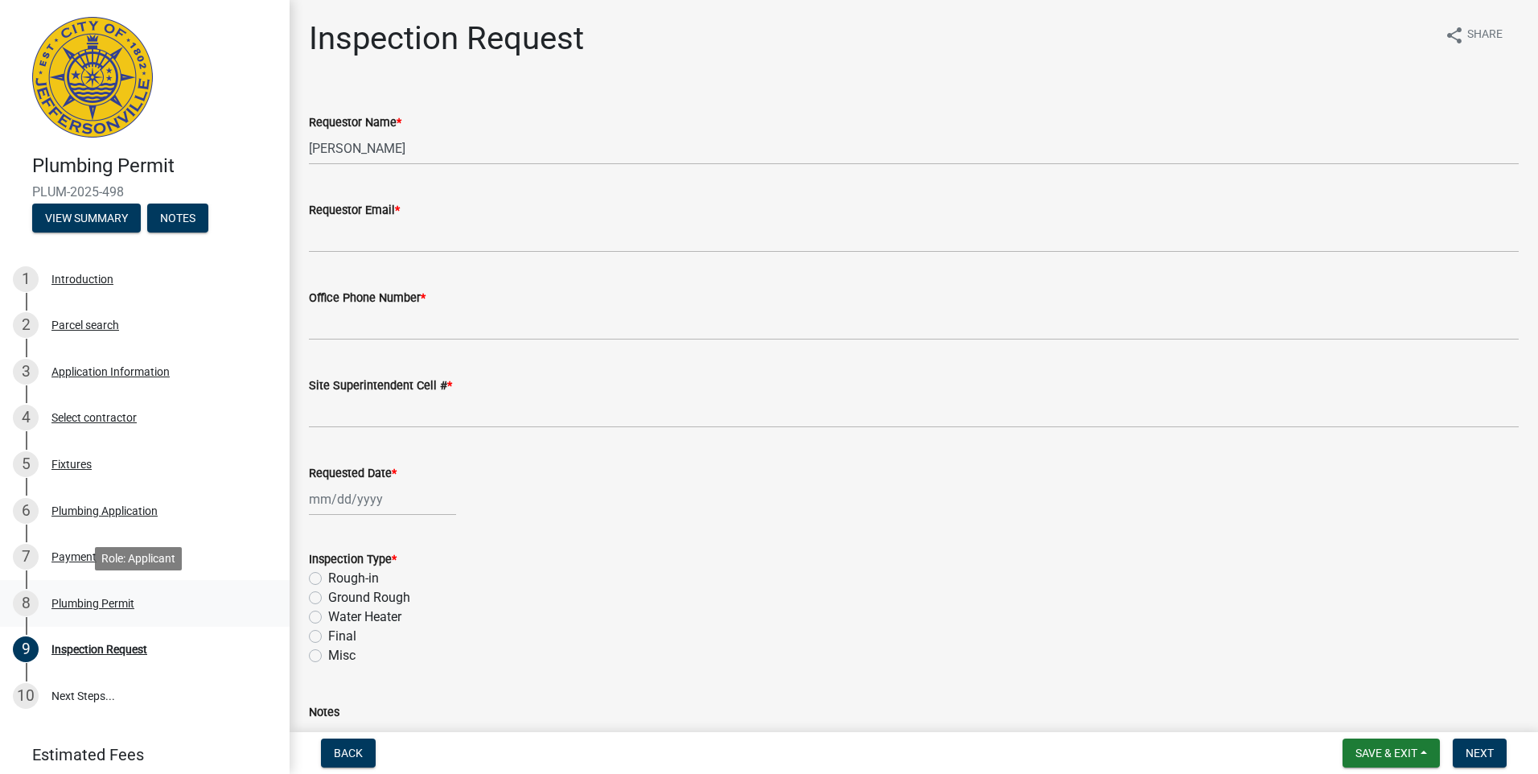
click at [119, 595] on div "8 Plumbing Permit" at bounding box center [138, 603] width 251 height 26
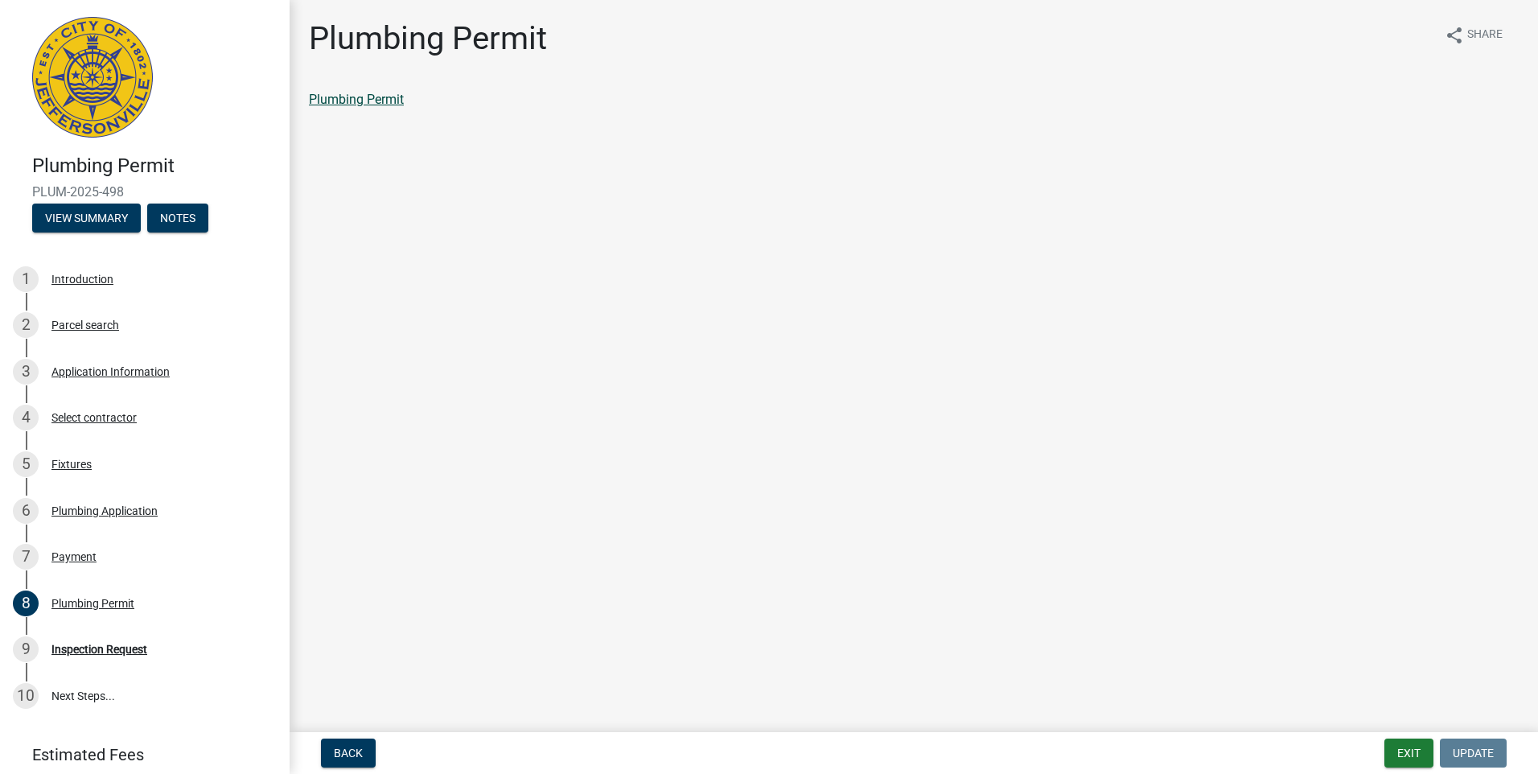
click at [320, 97] on link "Plumbing Permit" at bounding box center [356, 99] width 95 height 15
